Goal: Information Seeking & Learning: Learn about a topic

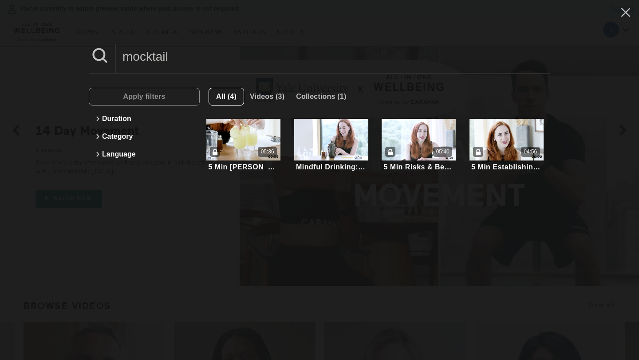
click at [275, 61] on input "mocktail" at bounding box center [333, 56] width 434 height 24
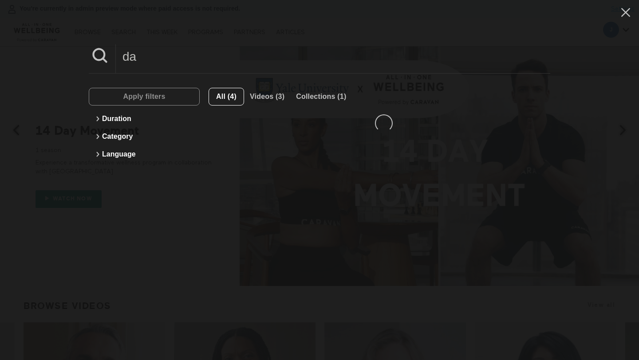
type input "d"
type input "l"
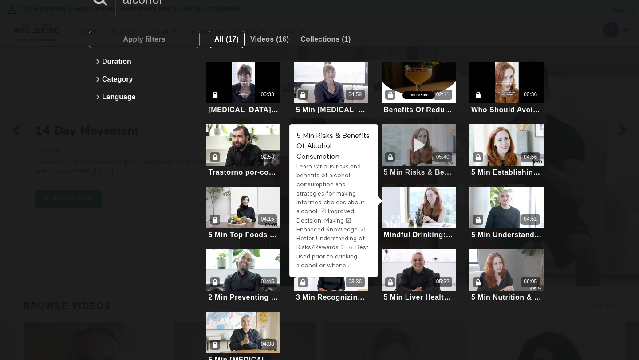
scroll to position [80, 0]
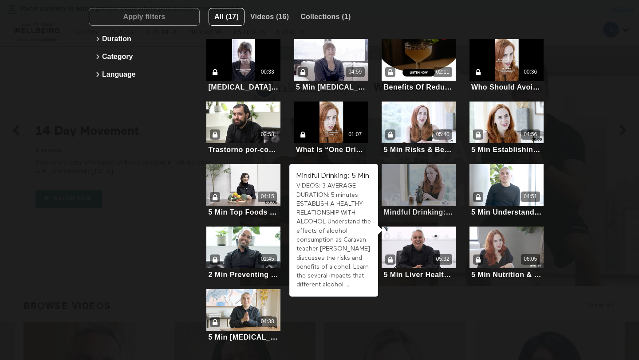
type input "alcohol"
click at [415, 178] on div at bounding box center [419, 185] width 74 height 42
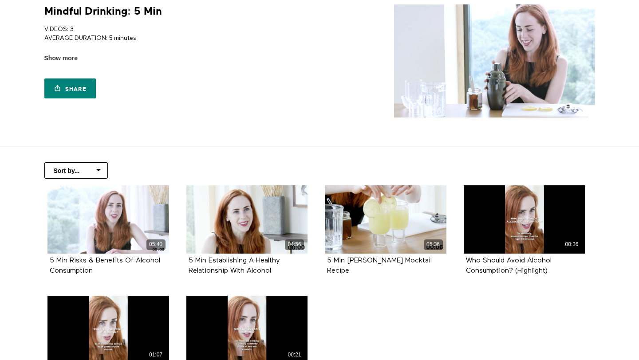
scroll to position [29, 0]
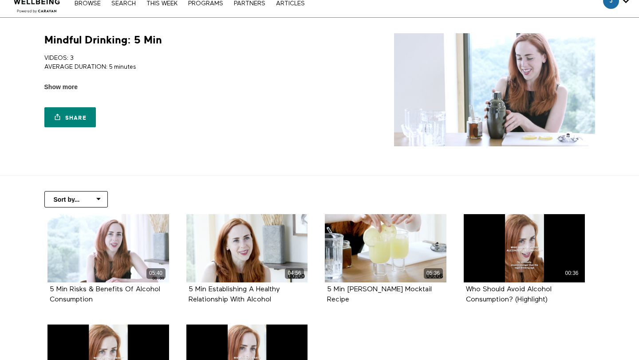
click at [106, 41] on h1 "Mindful Drinking: 5 Min" at bounding box center [103, 40] width 118 height 14
click at [120, 71] on p "VIDEOS: 3 AVERAGE DURATION: 5 minutes" at bounding box center [180, 63] width 272 height 18
drag, startPoint x: 126, startPoint y: 39, endPoint x: 14, endPoint y: 39, distance: 112.3
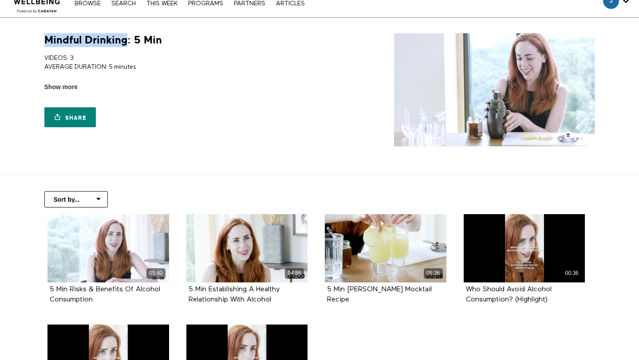
click at [14, 39] on section "Mindful Drinking: 5 Min VIDEOS: 3 AVERAGE DURATION: 5 minutes ESTABLISH A HEALT…" at bounding box center [319, 97] width 639 height 158
copy h1 "Mindful Drinking"
